Goal: Task Accomplishment & Management: Complete application form

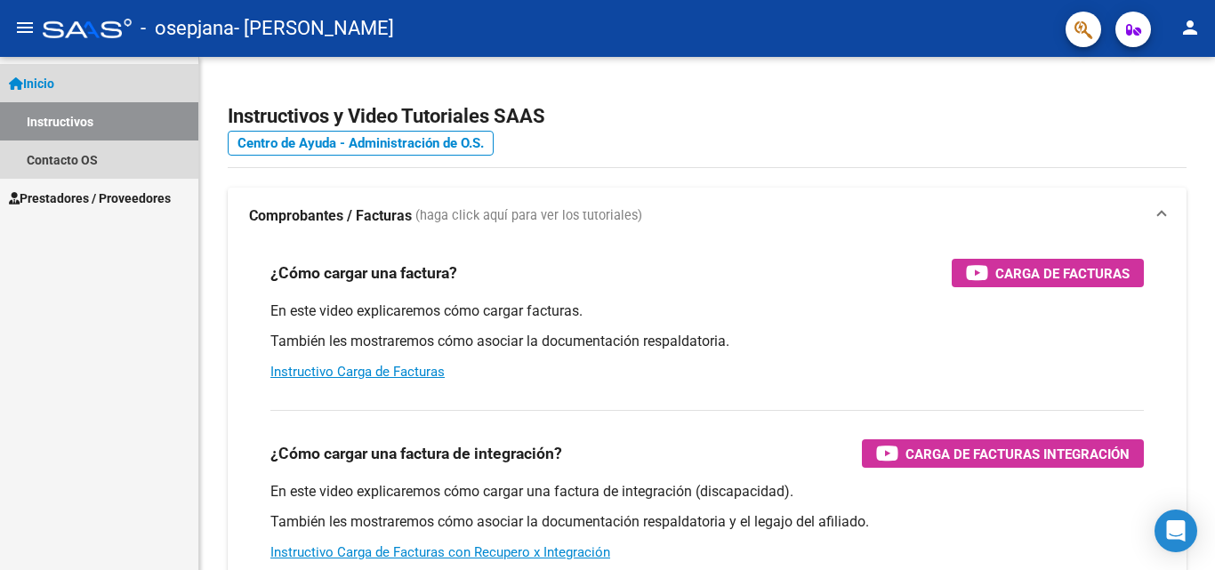
click at [88, 114] on link "Instructivos" at bounding box center [99, 121] width 198 height 38
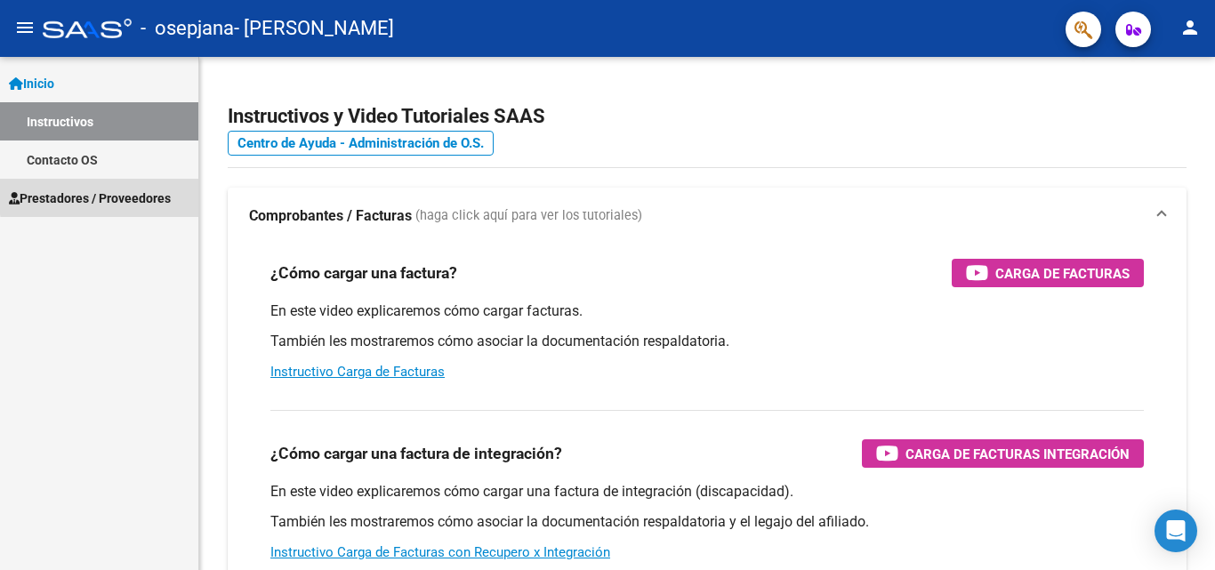
click at [125, 194] on span "Prestadores / Proveedores" at bounding box center [90, 199] width 162 height 20
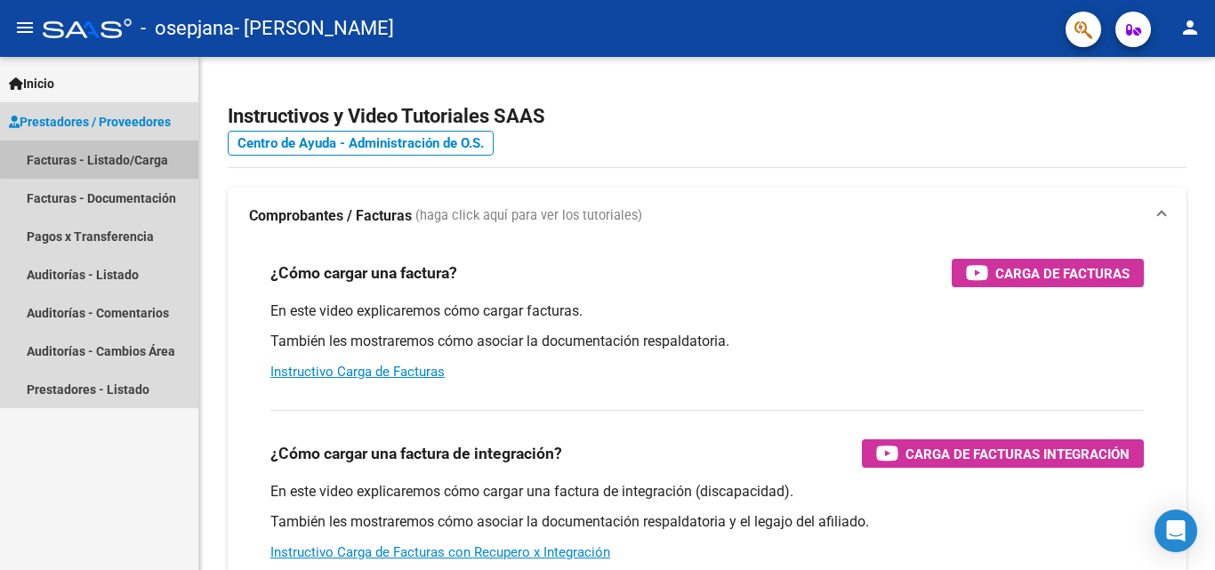
click at [124, 156] on link "Facturas - Listado/Carga" at bounding box center [99, 160] width 198 height 38
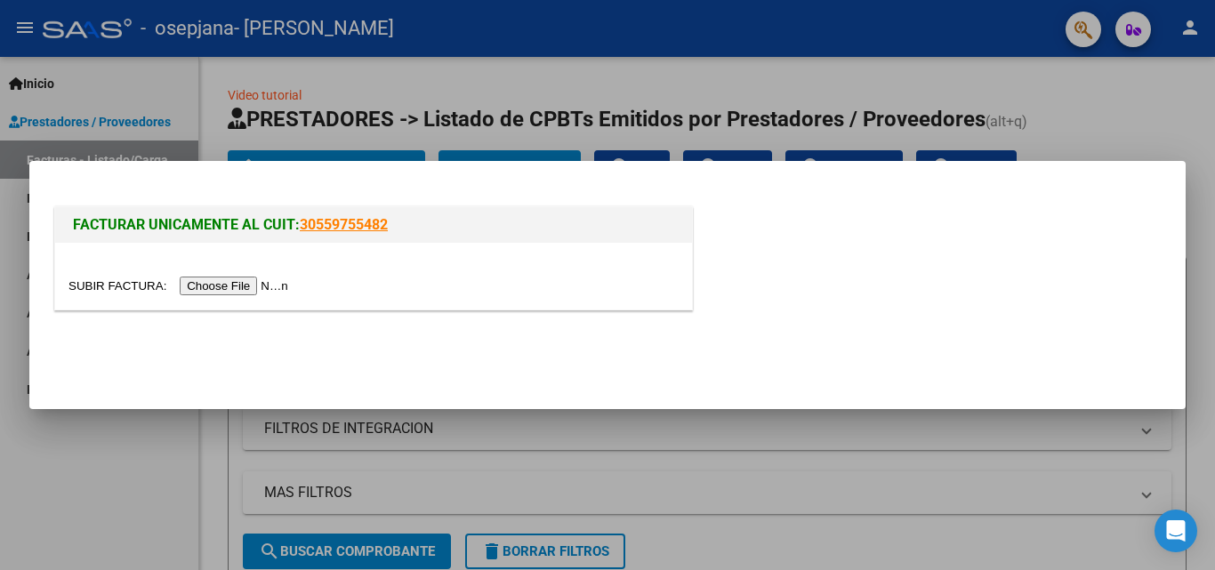
click at [262, 286] on input "file" at bounding box center [180, 286] width 225 height 19
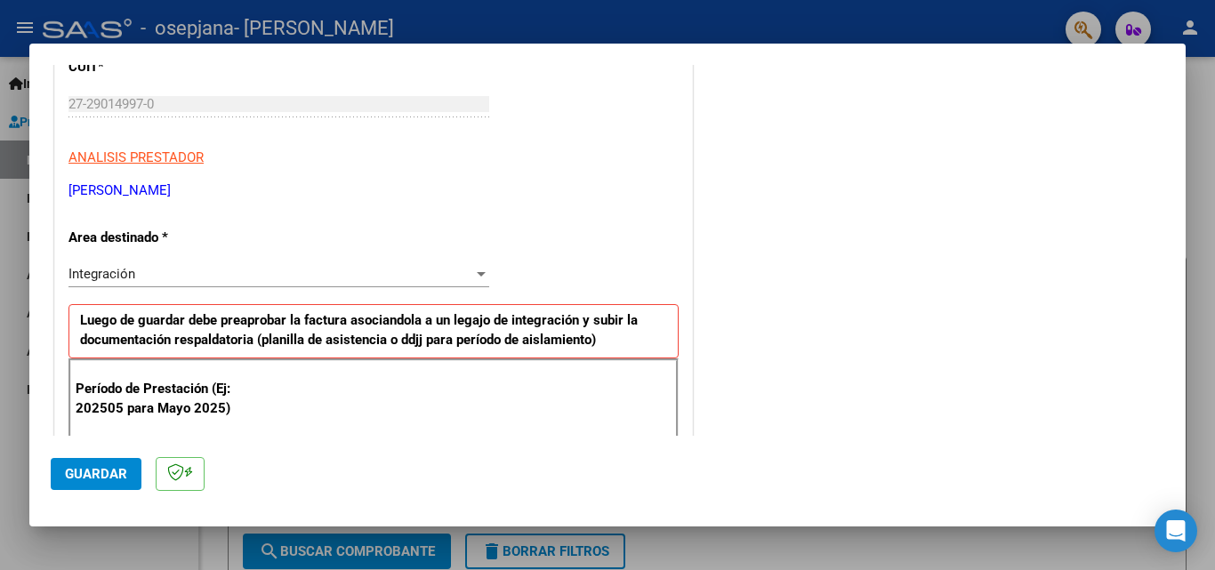
scroll to position [346, 0]
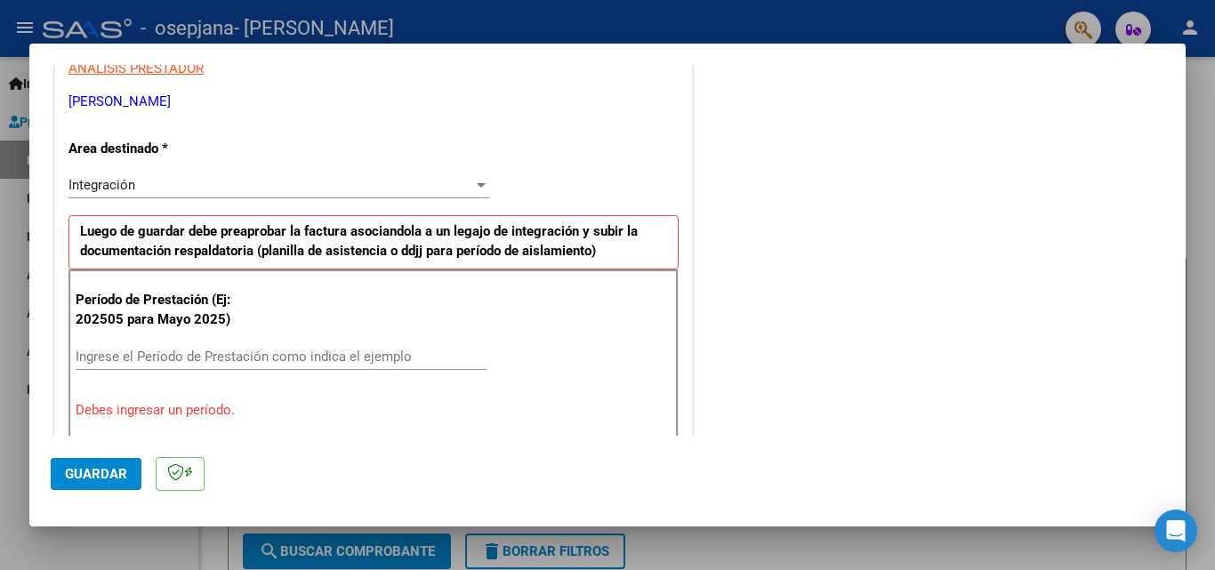
click at [294, 362] on input "Ingrese el Período de Prestación como indica el ejemplo" at bounding box center [281, 357] width 411 height 16
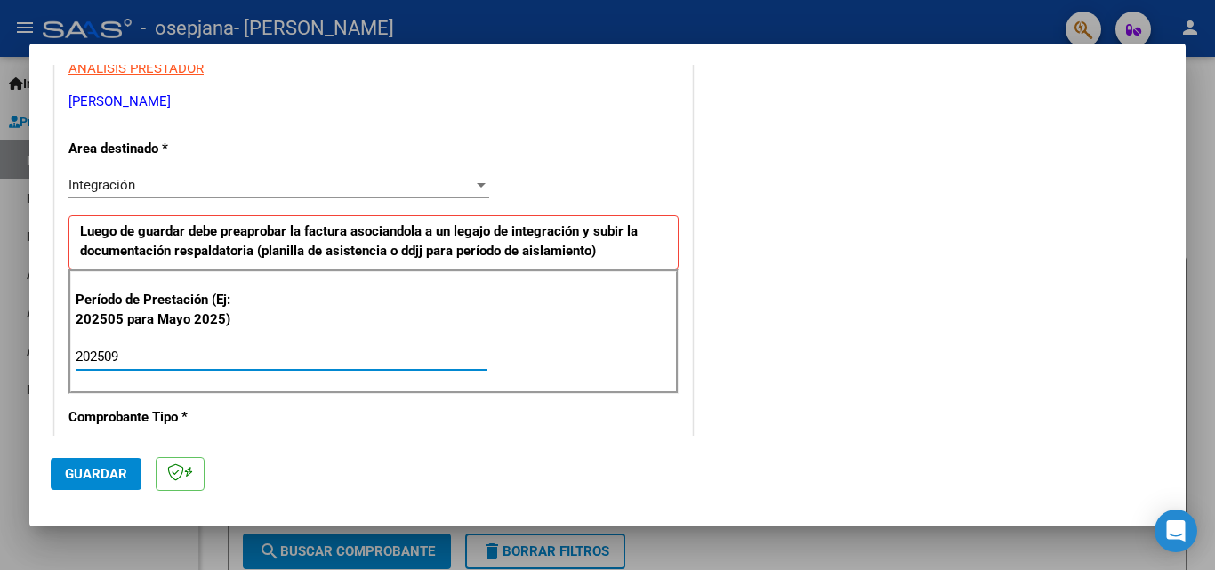
type input "202509"
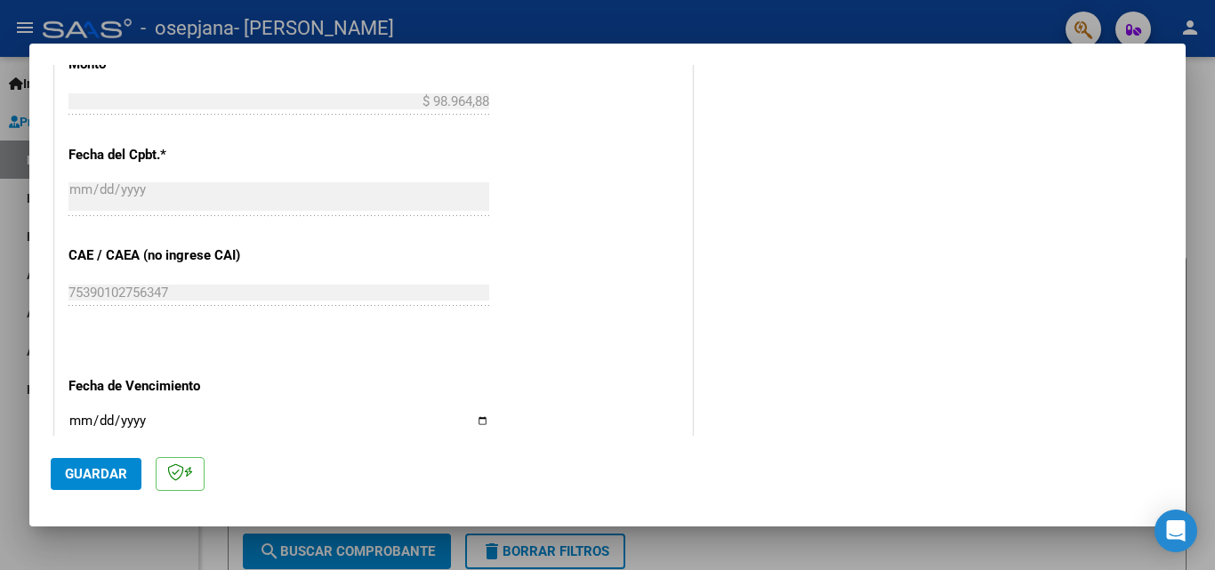
scroll to position [1058, 0]
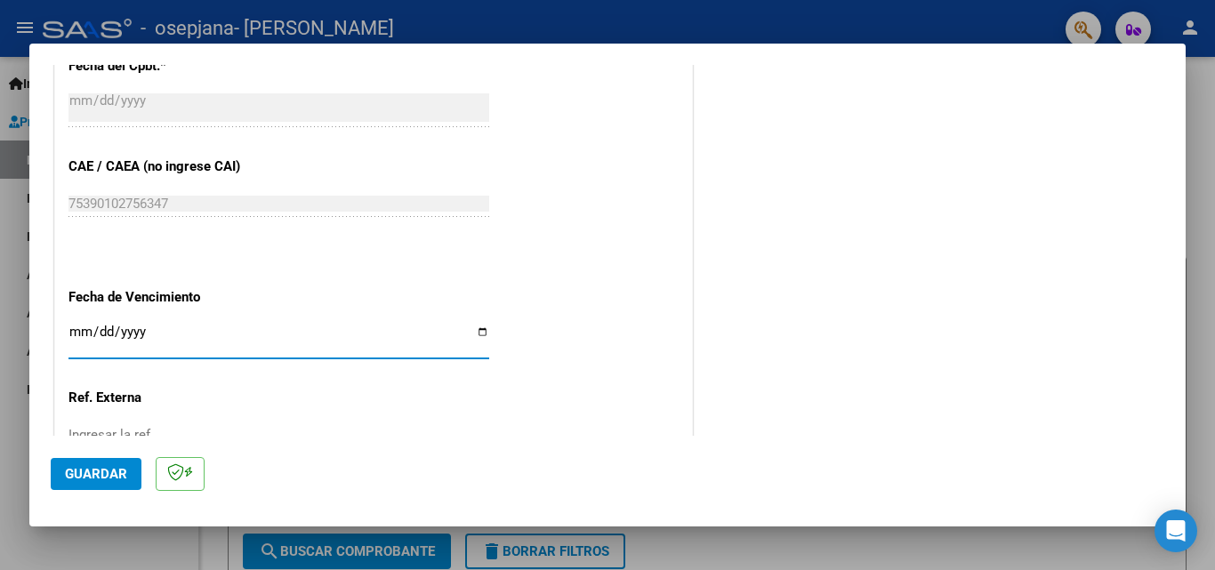
click at [78, 330] on input "Ingresar la fecha" at bounding box center [278, 339] width 421 height 28
type input "[DATE]"
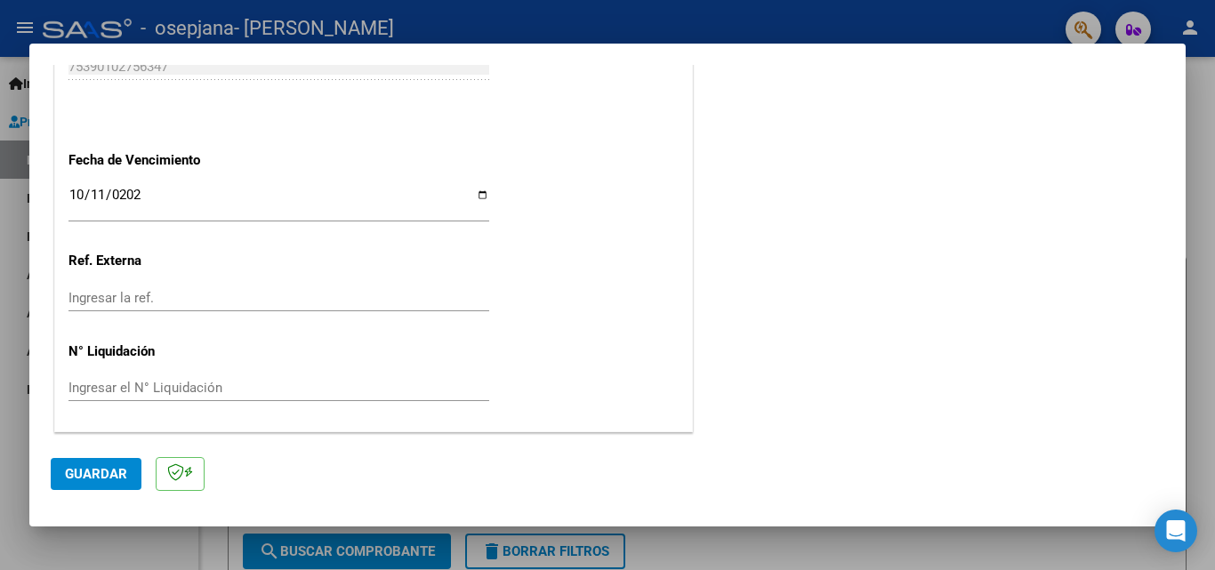
click at [165, 295] on input "Ingresar la ref." at bounding box center [278, 298] width 421 height 16
click at [112, 471] on span "Guardar" at bounding box center [96, 474] width 62 height 16
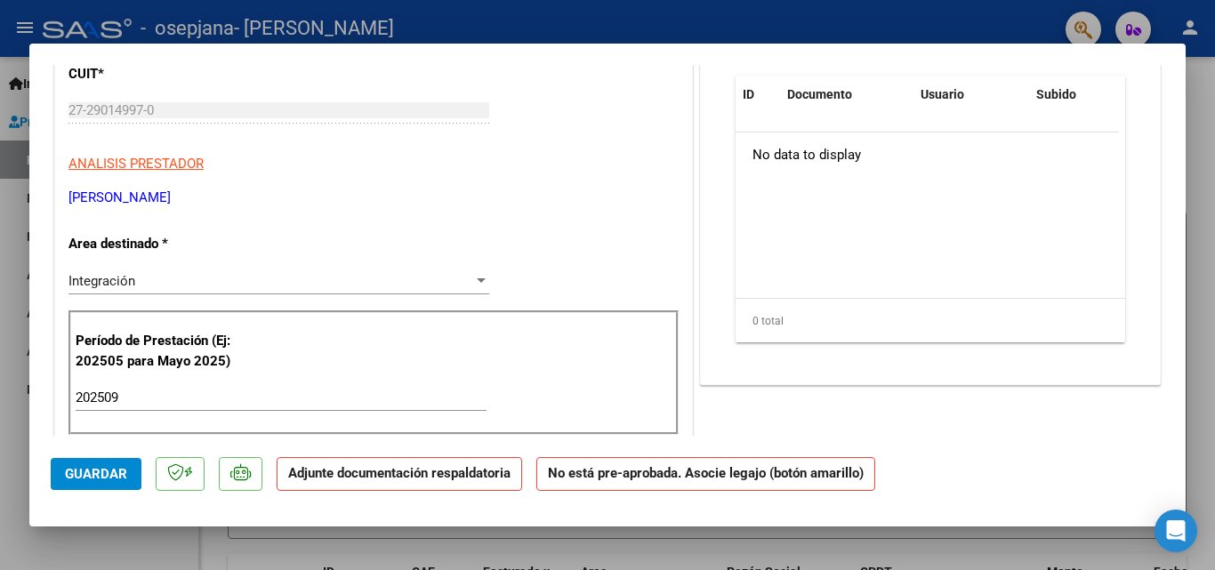
scroll to position [196, 0]
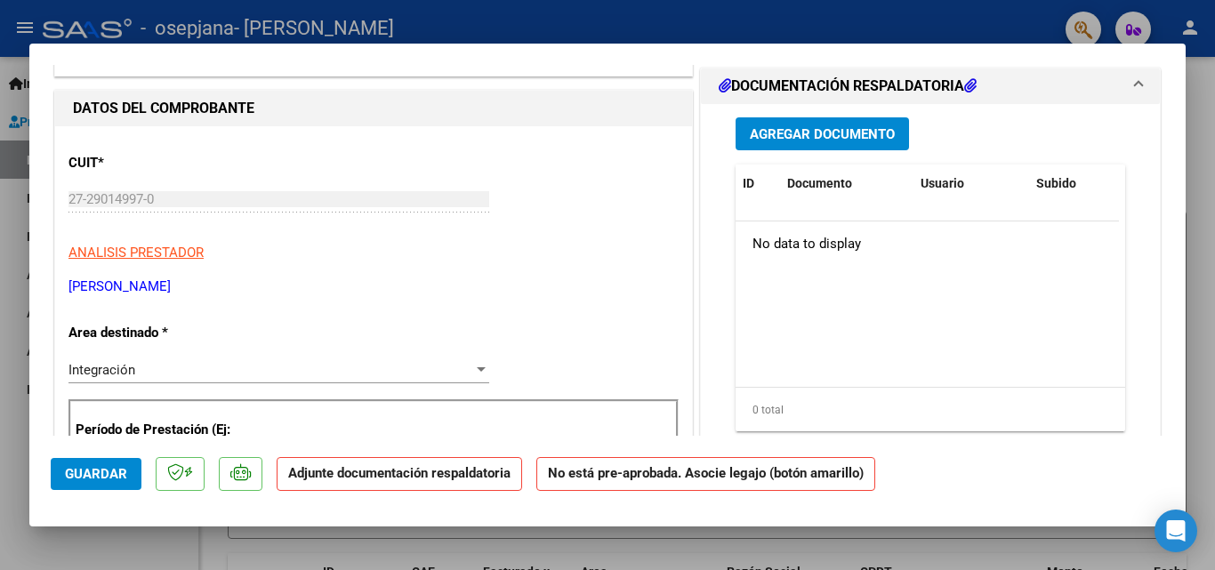
click at [848, 137] on span "Agregar Documento" at bounding box center [822, 134] width 145 height 16
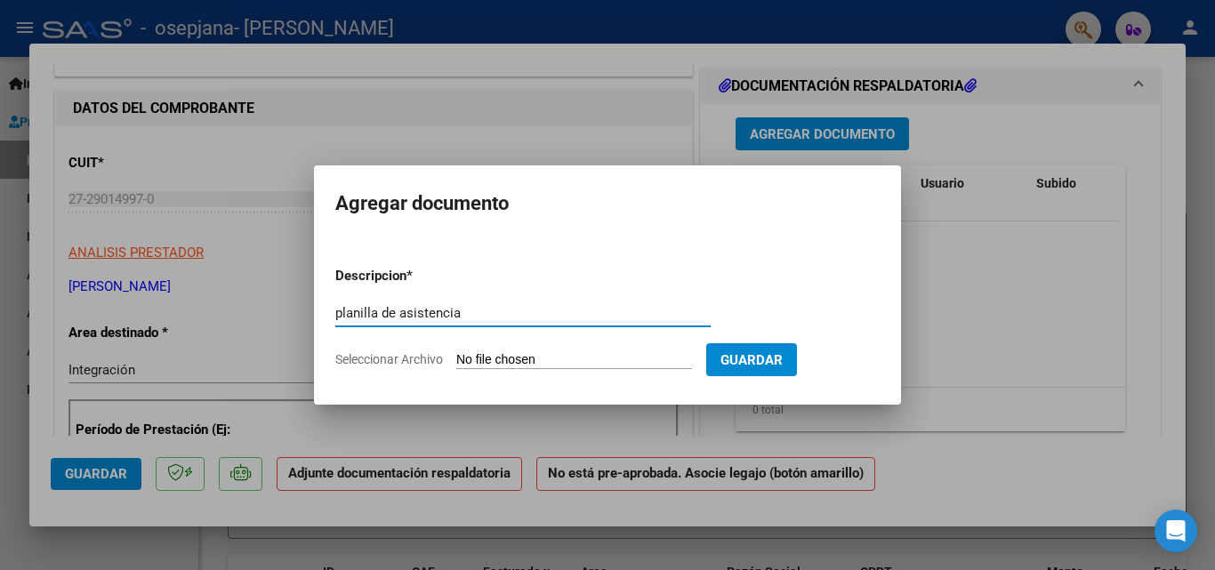
type input "planilla de asistencia"
click at [431, 359] on span "Seleccionar Archivo" at bounding box center [389, 359] width 108 height 14
click at [456, 359] on input "Seleccionar Archivo" at bounding box center [574, 360] width 236 height 17
type input "C:\fakepath\Tomy 09 25.pdf"
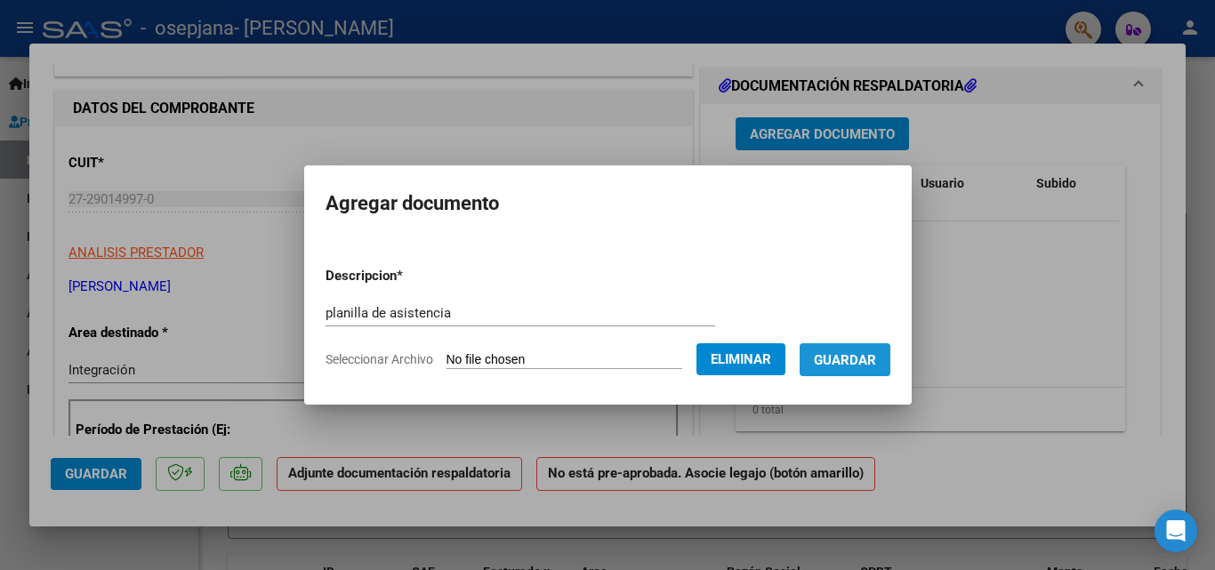
click at [876, 359] on span "Guardar" at bounding box center [845, 360] width 62 height 16
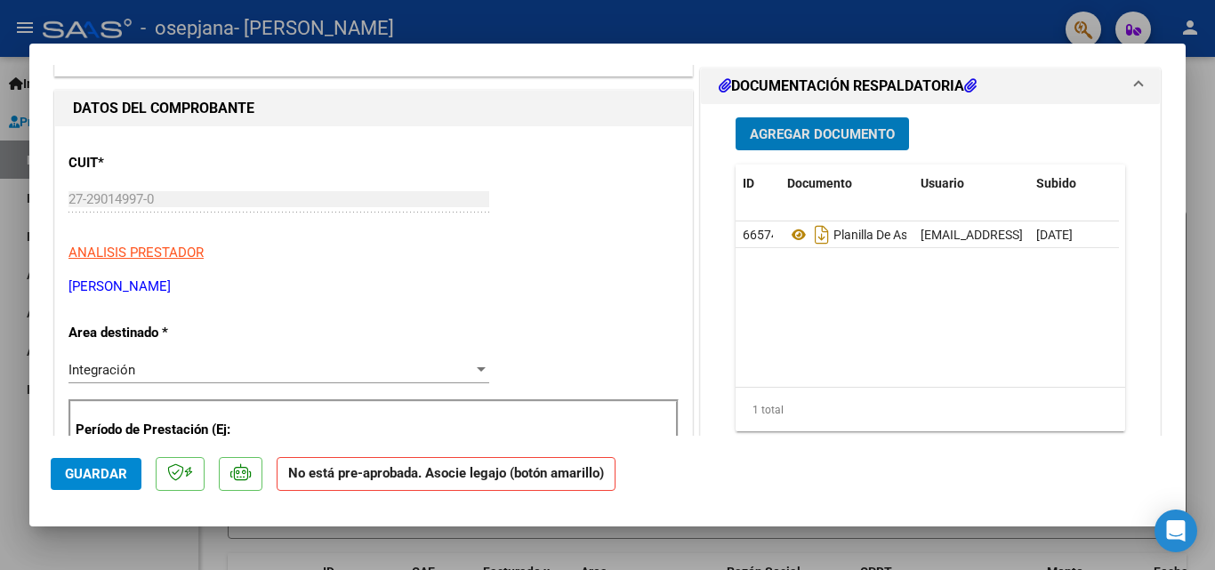
scroll to position [0, 0]
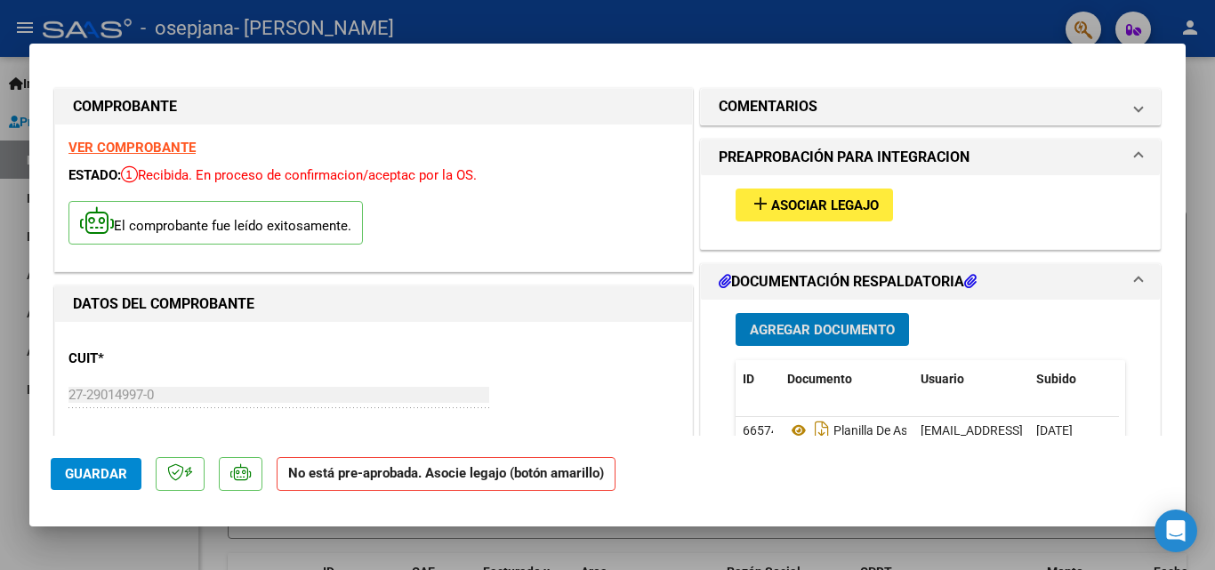
click at [863, 201] on span "Asociar Legajo" at bounding box center [825, 205] width 108 height 16
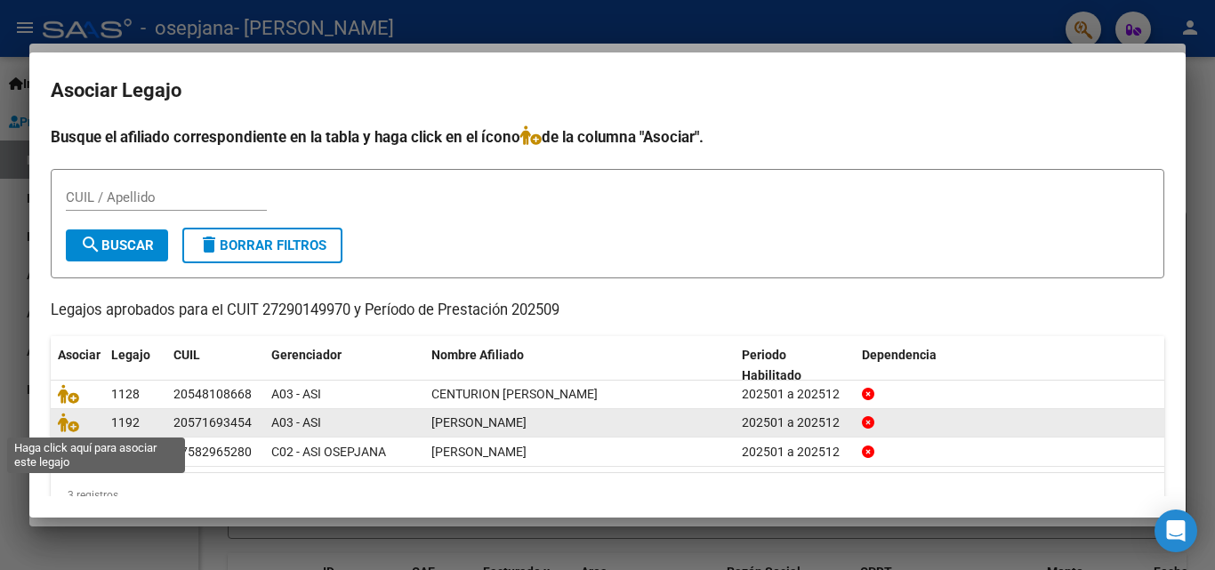
click at [79, 420] on span at bounding box center [71, 423] width 27 height 14
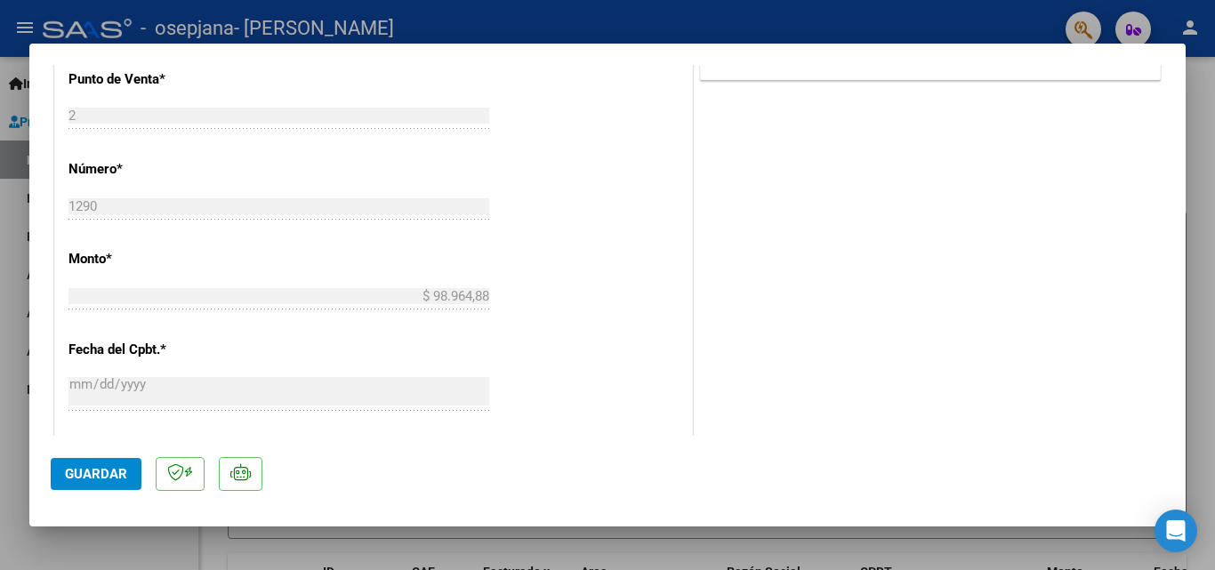
scroll to position [1221, 0]
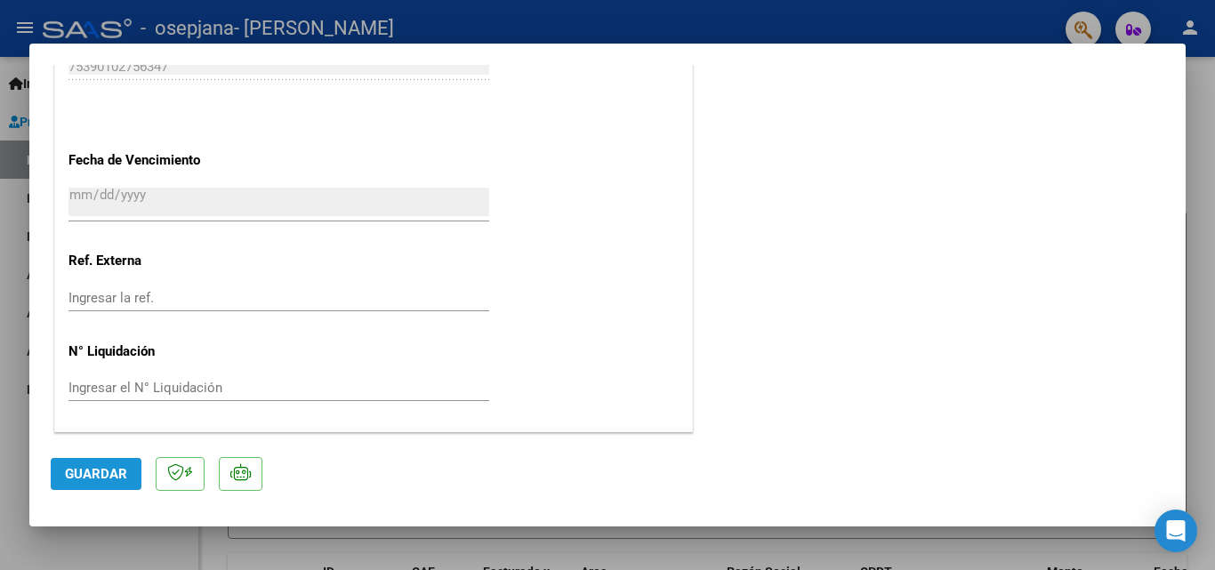
click at [111, 473] on span "Guardar" at bounding box center [96, 474] width 62 height 16
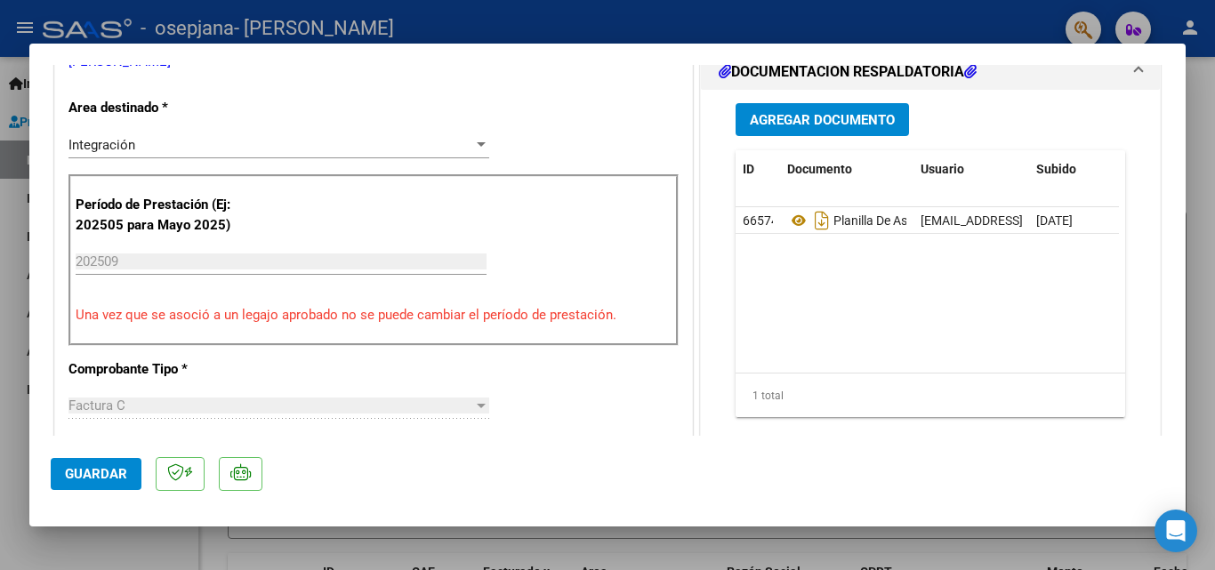
scroll to position [0, 0]
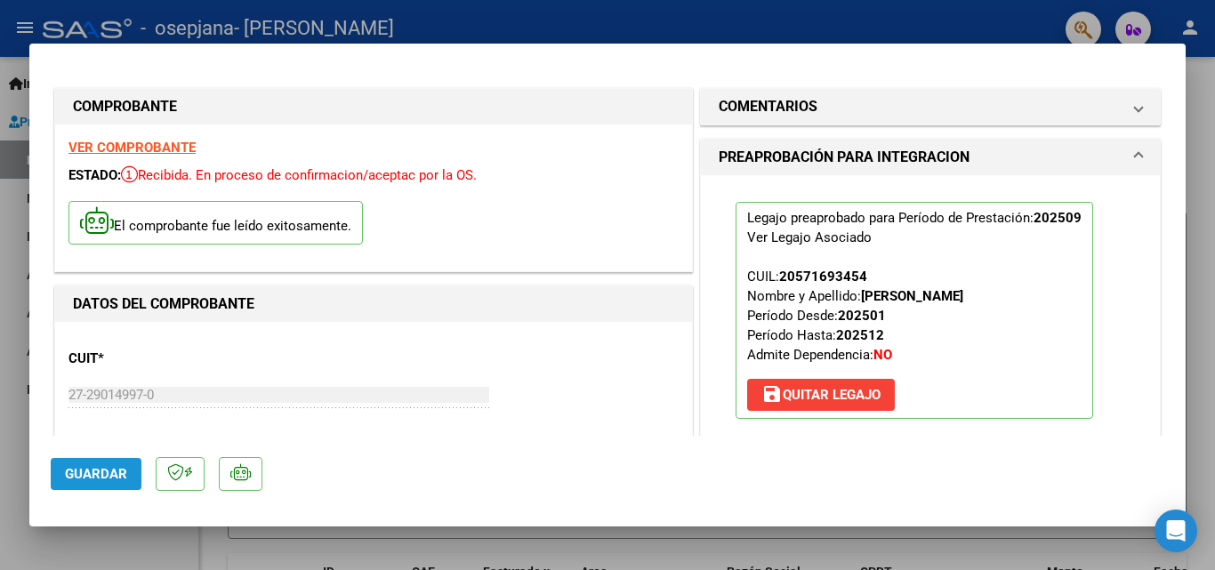
click at [97, 463] on button "Guardar" at bounding box center [96, 474] width 91 height 32
